Goal: Task Accomplishment & Management: Use online tool/utility

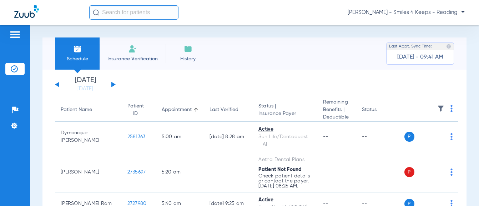
click at [113, 83] on div "[DATE] [DATE] [DATE] [DATE] [DATE] [DATE] [DATE] [DATE] [DATE] [DATE] [DATE] [D…" at bounding box center [85, 85] width 61 height 16
click at [110, 84] on div "[DATE] [DATE] [DATE] [DATE] [DATE] [DATE] [DATE] [DATE] [DATE] [DATE] [DATE] [D…" at bounding box center [85, 85] width 61 height 16
click at [115, 84] on button at bounding box center [113, 84] width 4 height 5
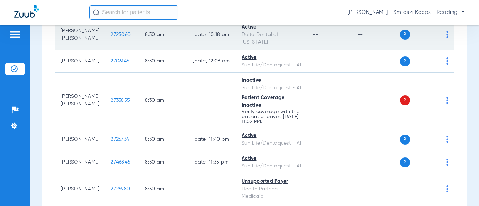
scroll to position [250, 0]
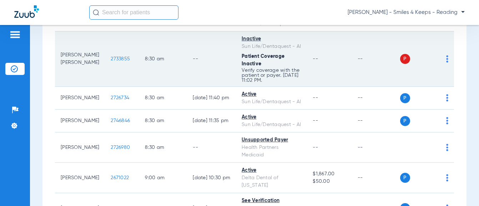
drag, startPoint x: 122, startPoint y: 84, endPoint x: 103, endPoint y: 85, distance: 19.3
click at [105, 85] on td "2733855" at bounding box center [122, 58] width 34 height 55
copy span "2733855"
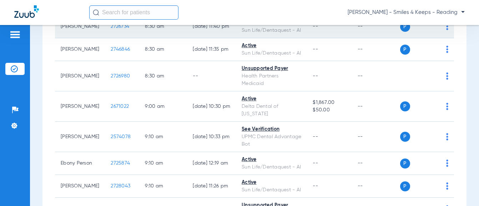
scroll to position [357, 0]
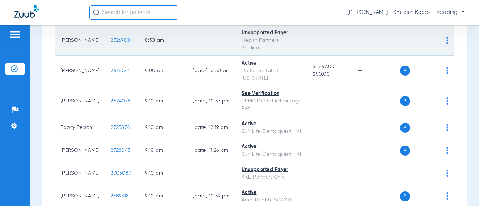
drag, startPoint x: 126, startPoint y: 86, endPoint x: 100, endPoint y: 86, distance: 25.7
click at [105, 56] on td "2726980" at bounding box center [122, 40] width 34 height 30
drag, startPoint x: 101, startPoint y: 86, endPoint x: 108, endPoint y: 85, distance: 7.5
copy span "2726980"
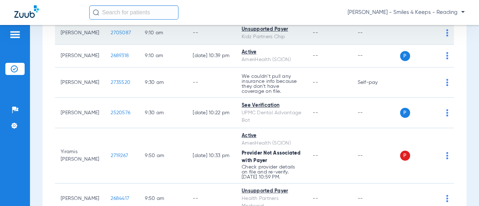
scroll to position [500, 0]
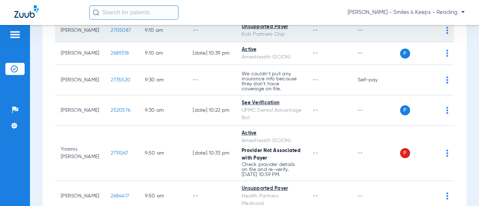
drag, startPoint x: 125, startPoint y: 92, endPoint x: 101, endPoint y: 93, distance: 23.2
click at [105, 42] on td "2705087" at bounding box center [122, 30] width 34 height 23
drag, startPoint x: 102, startPoint y: 93, endPoint x: 111, endPoint y: 91, distance: 9.5
copy span "2705087"
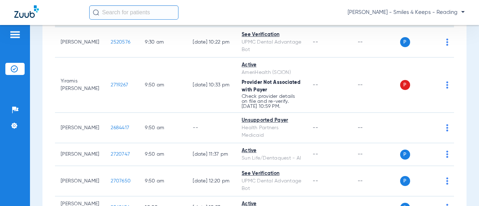
scroll to position [607, 0]
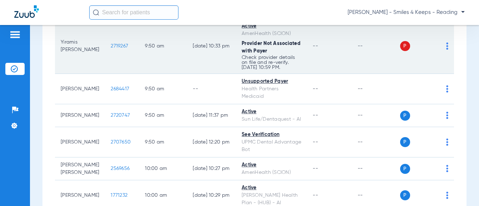
drag, startPoint x: 120, startPoint y: 106, endPoint x: 99, endPoint y: 107, distance: 21.4
click at [105, 74] on td "2719267" at bounding box center [122, 46] width 34 height 55
drag, startPoint x: 99, startPoint y: 107, endPoint x: 106, endPoint y: 104, distance: 8.0
copy span "2719267"
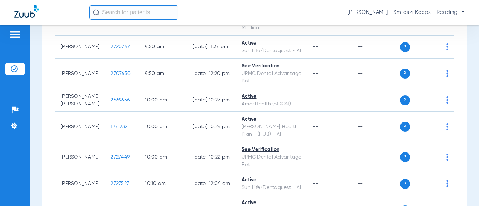
scroll to position [679, 0]
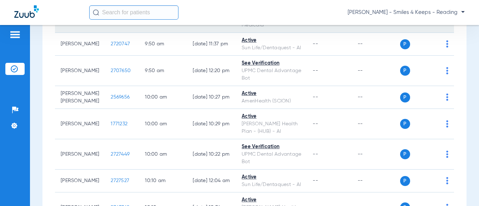
drag, startPoint x: 130, startPoint y: 81, endPoint x: 103, endPoint y: 81, distance: 27.5
click at [103, 33] on tr "[PERSON_NAME] 2684417 9:50 AM -- Unsupported Payer Health Partners Medicaid -- …" at bounding box center [254, 18] width 399 height 30
copy span "2684417"
